Goal: Find specific page/section: Find specific page/section

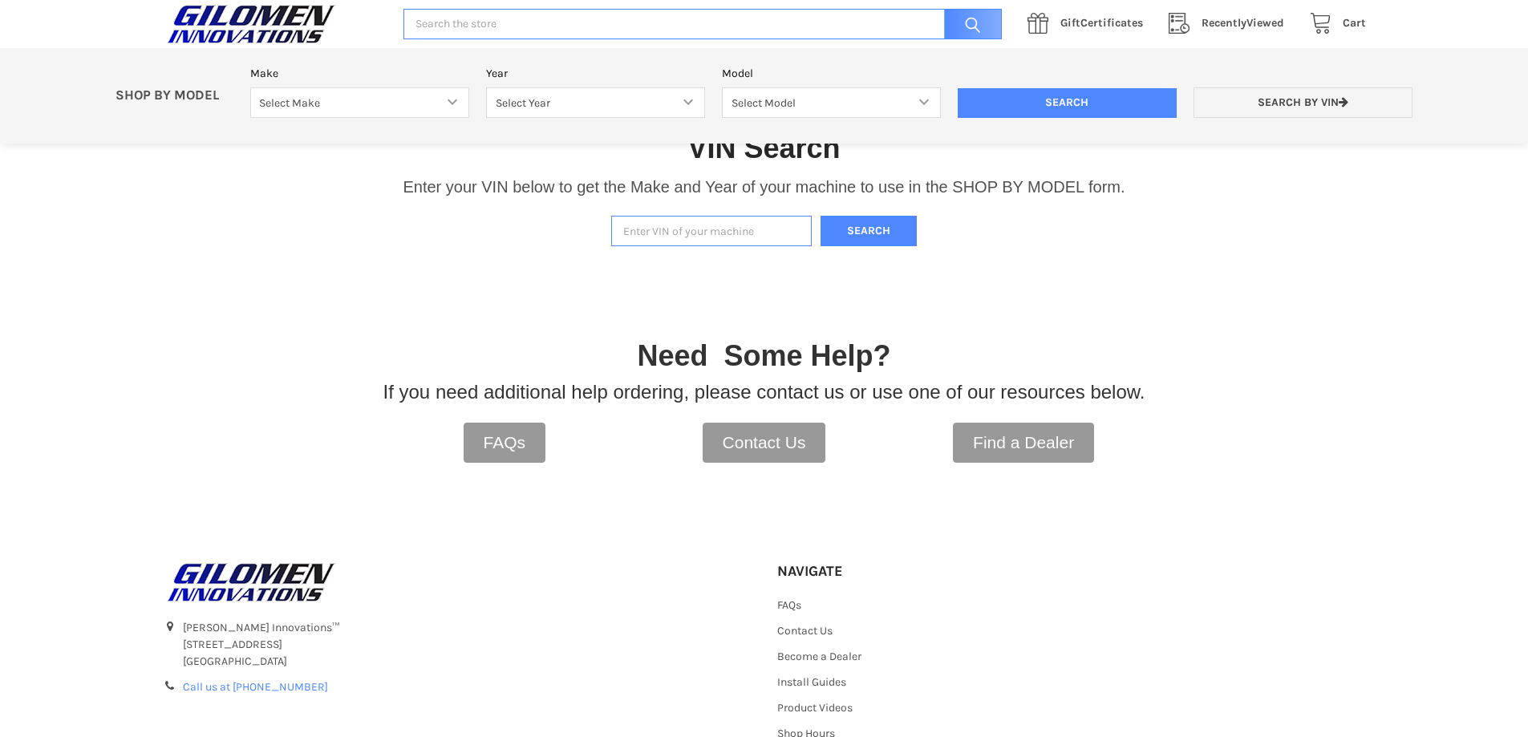
click at [748, 228] on input "Enter VIN of your machine" at bounding box center [711, 231] width 200 height 31
click at [736, 235] on input "Enter VIN of your machine" at bounding box center [711, 231] width 200 height 31
paste input "[US_VEHICLE_IDENTIFICATION_NUMBER]"
type input "[US_VEHICLE_IDENTIFICATION_NUMBER]"
click at [868, 230] on button "Search" at bounding box center [868, 231] width 96 height 31
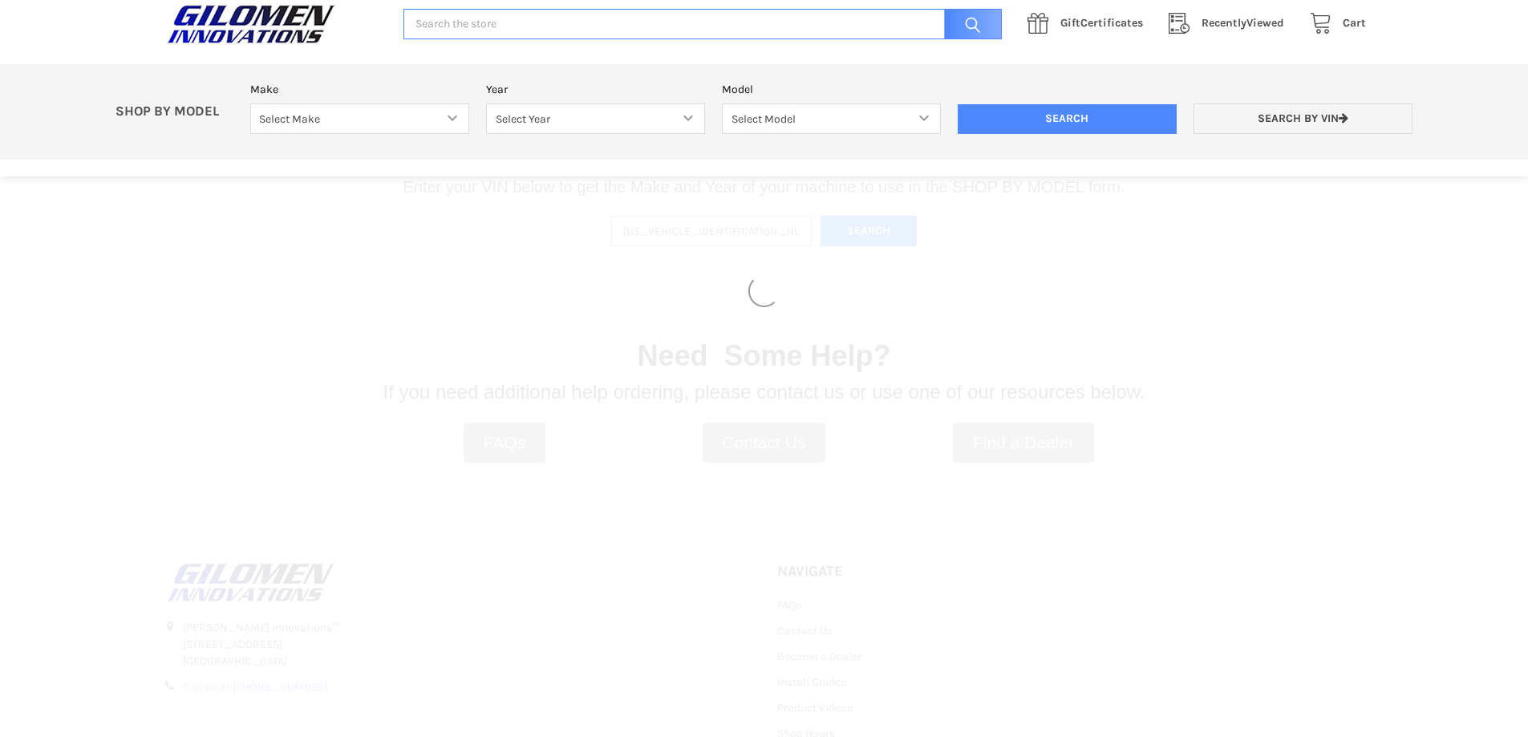
select select "330"
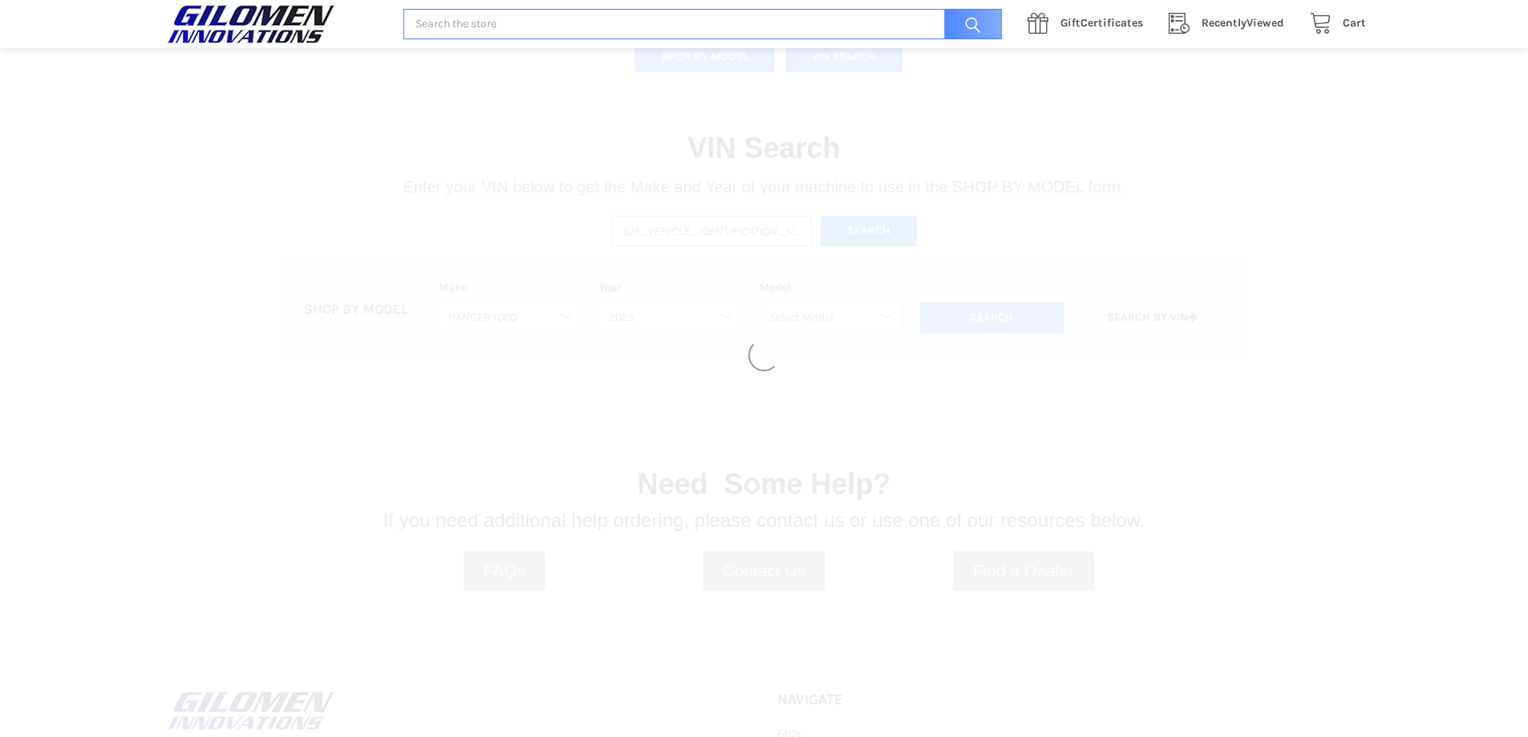
select select "664"
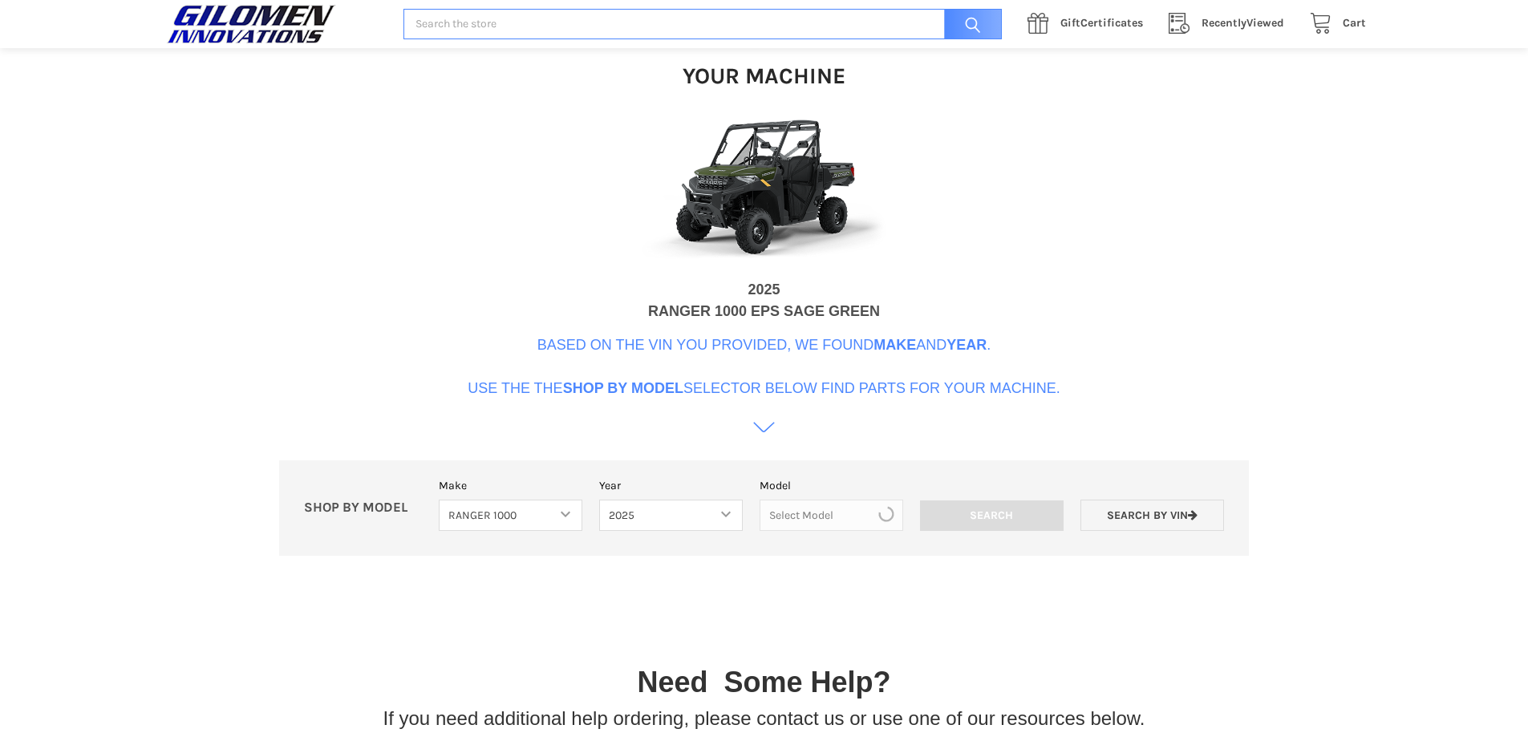
scroll to position [491, 0]
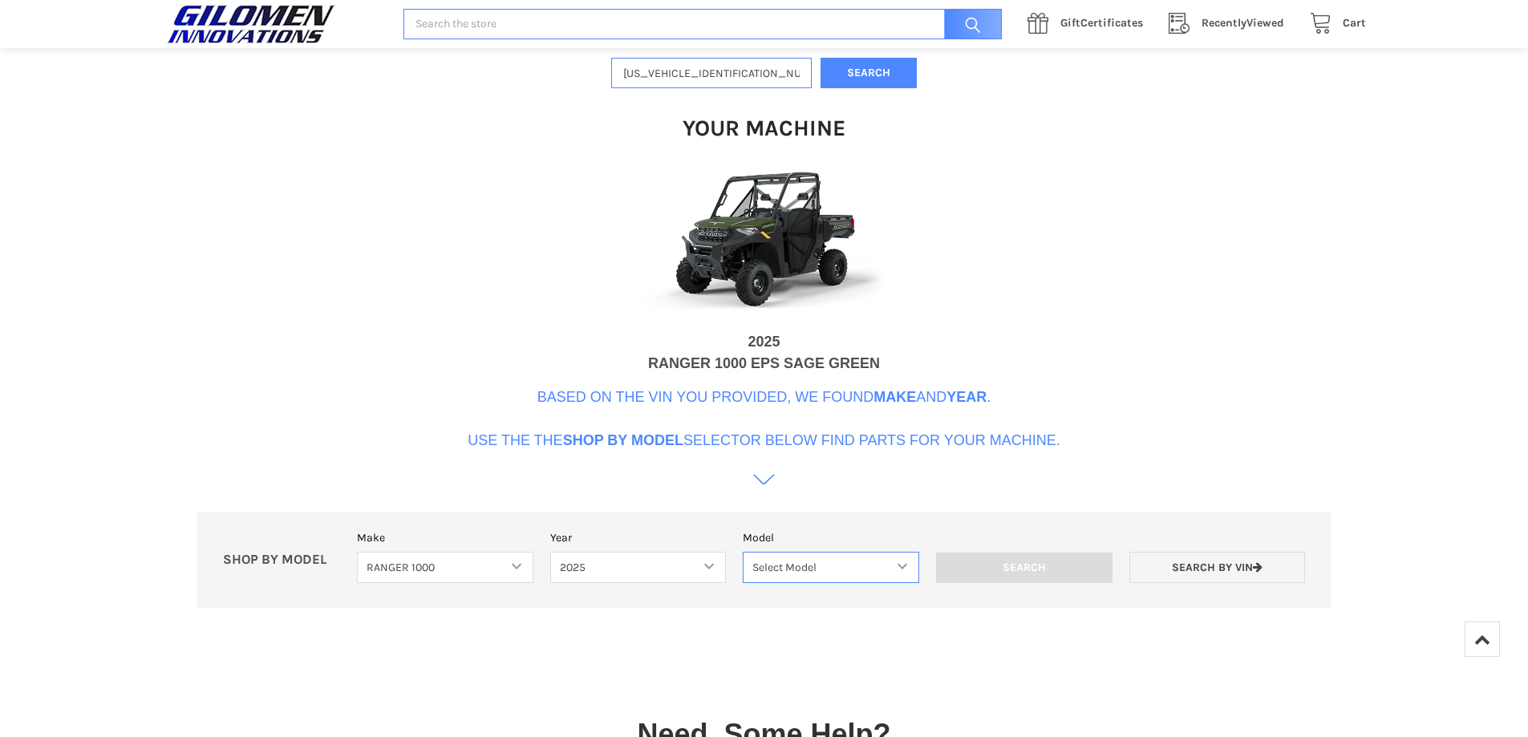
click at [825, 560] on select "Select Model Ranger 1000 Basic 61 HP SOHC Ranger 1000 Crew Basic 61 HP SOHC Ran…" at bounding box center [831, 567] width 176 height 31
select select "665"
click at [743, 552] on select "Select Model Ranger 1000 Basic 61 HP SOHC Ranger 1000 Crew Basic 61 HP SOHC Ran…" at bounding box center [831, 567] width 176 height 31
click at [1018, 562] on input "Search" at bounding box center [1024, 567] width 176 height 30
